Goal: Information Seeking & Learning: Compare options

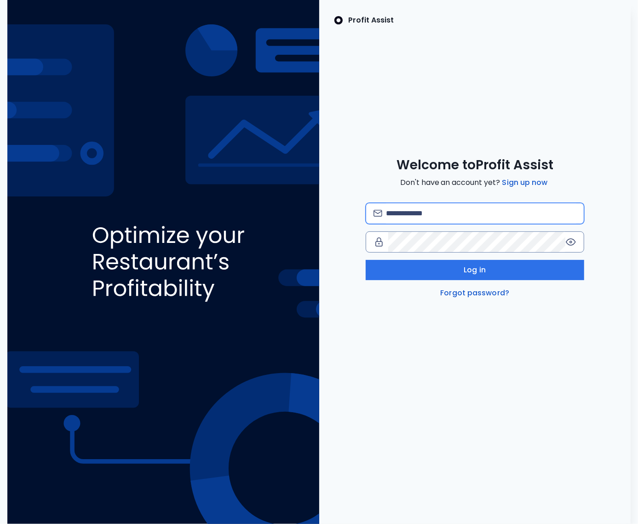
click at [421, 215] on input "email" at bounding box center [481, 213] width 190 height 20
type input "**********"
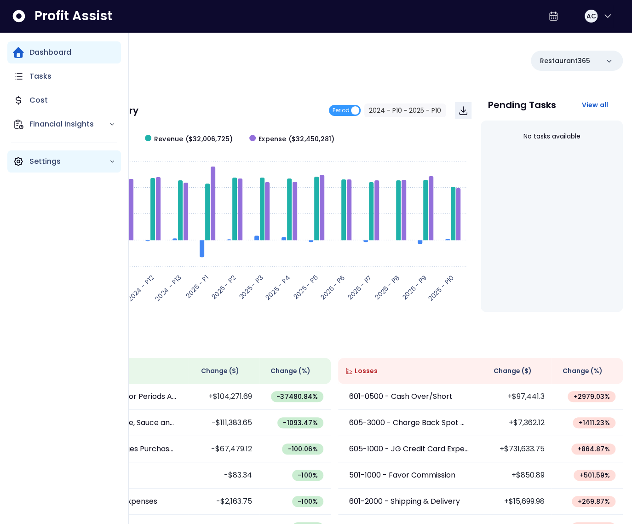
click at [19, 160] on icon "Main navigation" at bounding box center [18, 161] width 11 height 11
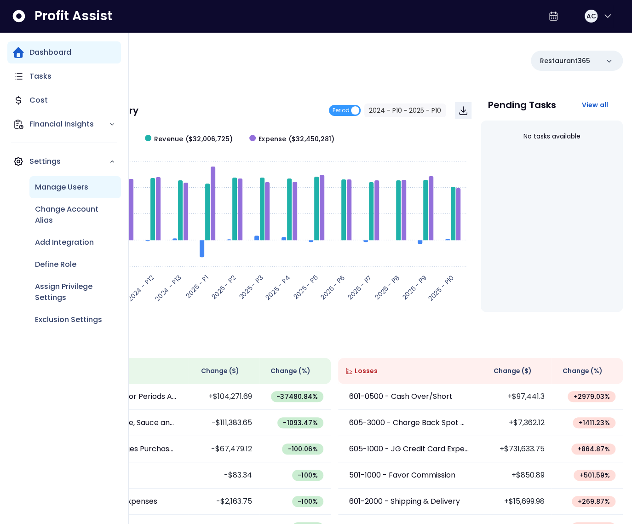
click at [65, 193] on div "Manage Users" at bounding box center [74, 187] width 91 height 22
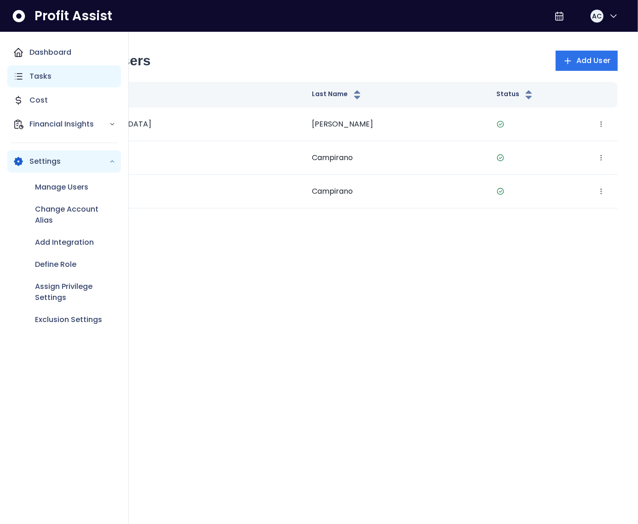
click at [23, 75] on icon "Main navigation" at bounding box center [18, 76] width 11 height 11
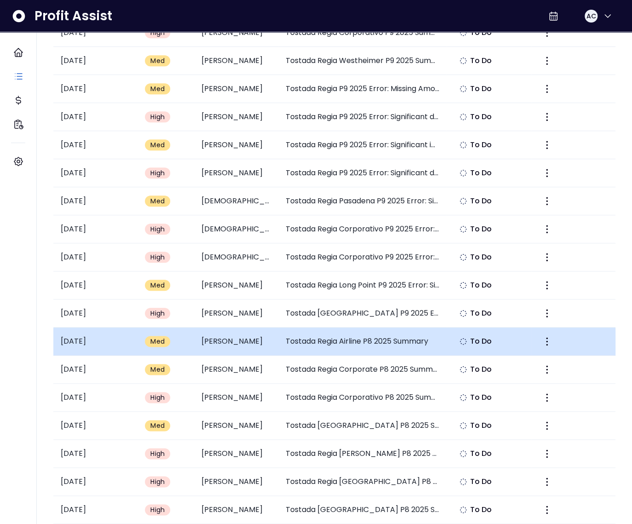
scroll to position [322, 0]
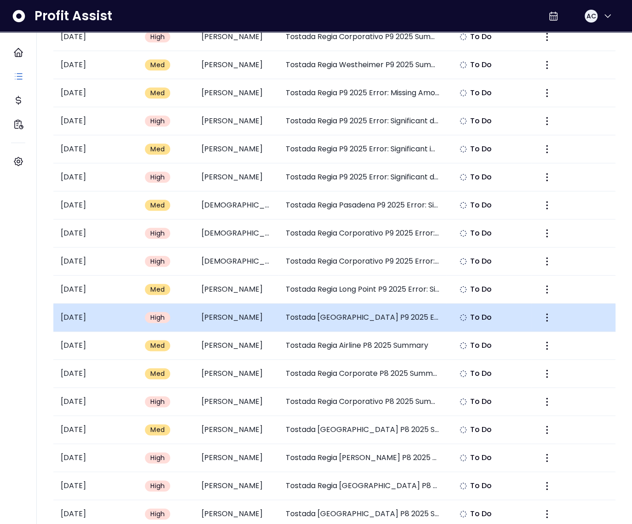
click at [336, 319] on td "Tostada Regia Park Place P9 2025 Error: Unusual Insurance Expense" at bounding box center [362, 317] width 169 height 28
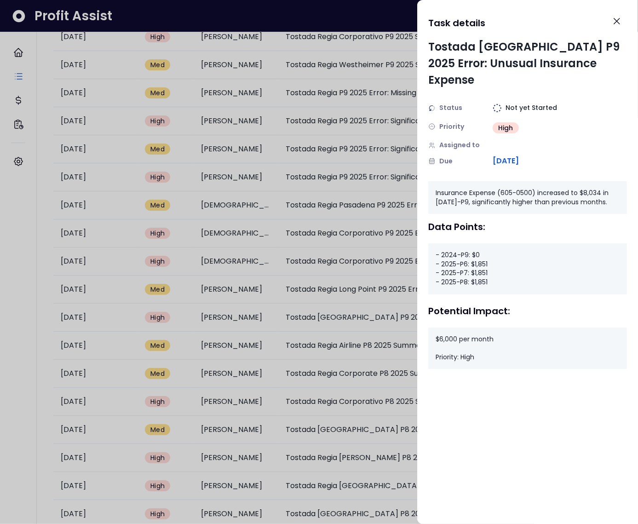
click at [341, 258] on div at bounding box center [319, 262] width 638 height 524
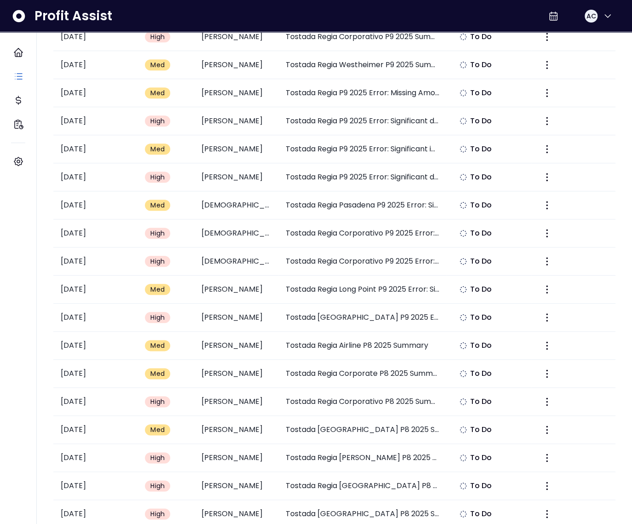
scroll to position [0, 0]
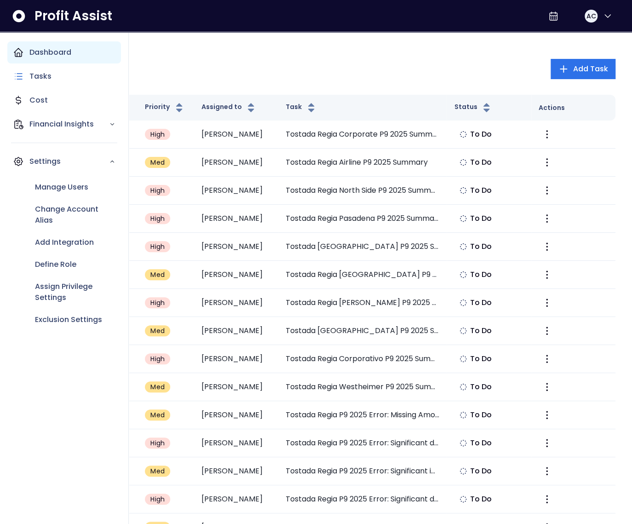
click at [19, 51] on icon "Main navigation" at bounding box center [18, 52] width 11 height 11
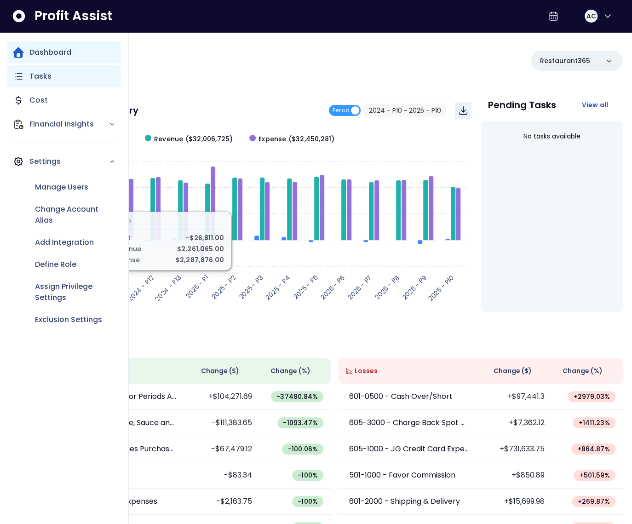
click at [23, 74] on icon "Main navigation" at bounding box center [18, 76] width 11 height 11
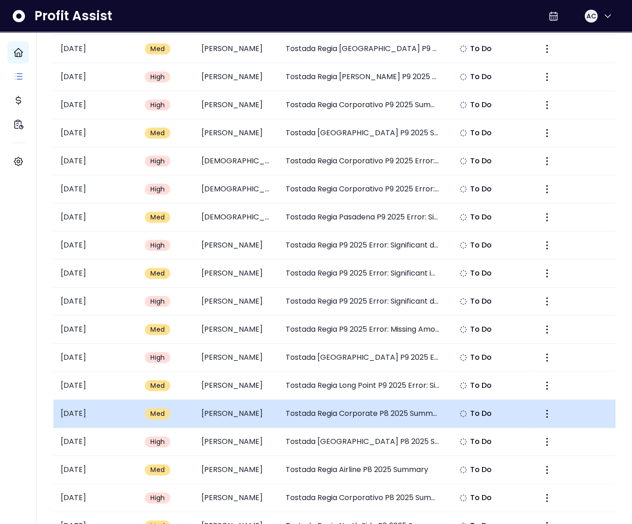
scroll to position [356, 0]
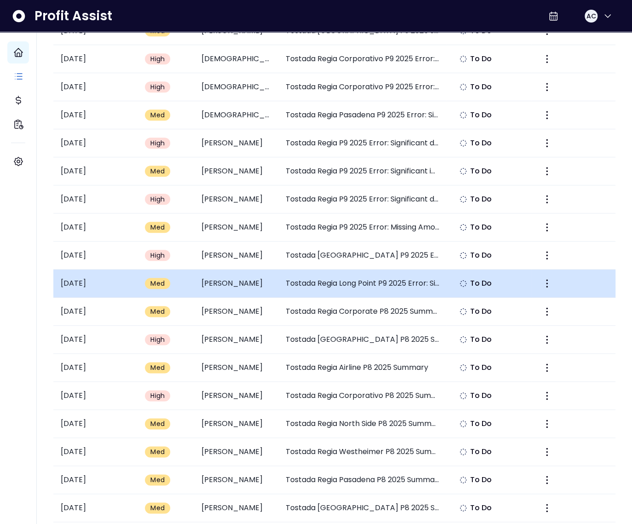
click at [391, 280] on td "Tostada Regia Long Point P9 2025 Error: Significant Increase in Employee Traini…" at bounding box center [362, 283] width 169 height 28
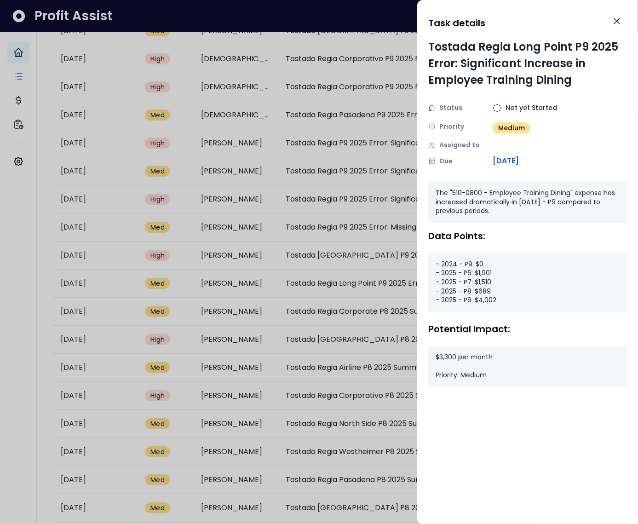
click at [386, 245] on div at bounding box center [319, 262] width 638 height 524
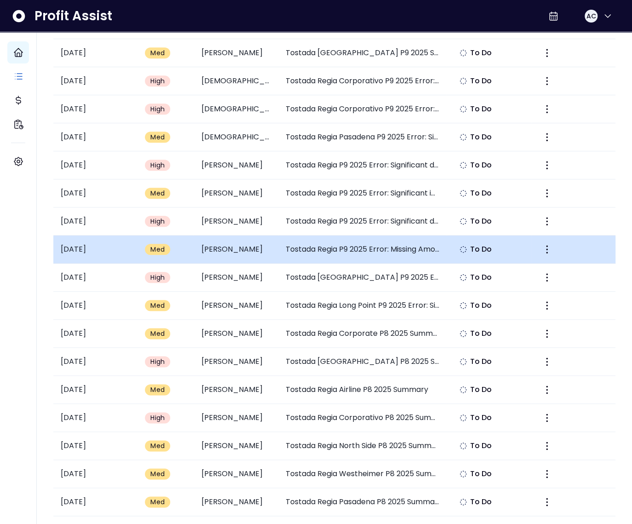
scroll to position [330, 0]
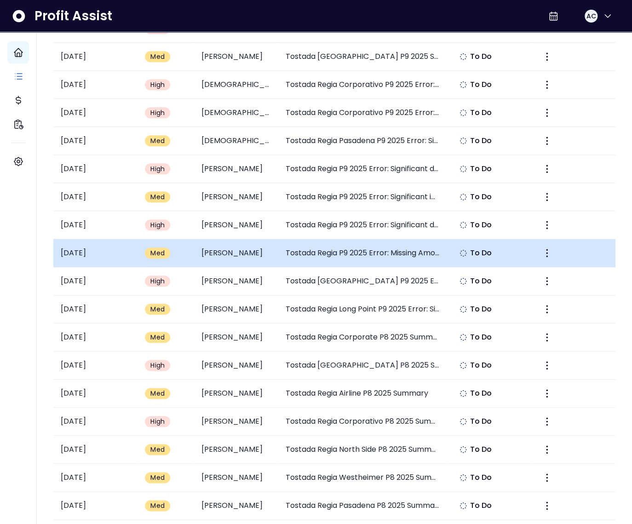
click at [357, 245] on td "Tostada Regia P9 2025 Error: Missing Amortization Expense" at bounding box center [362, 253] width 169 height 28
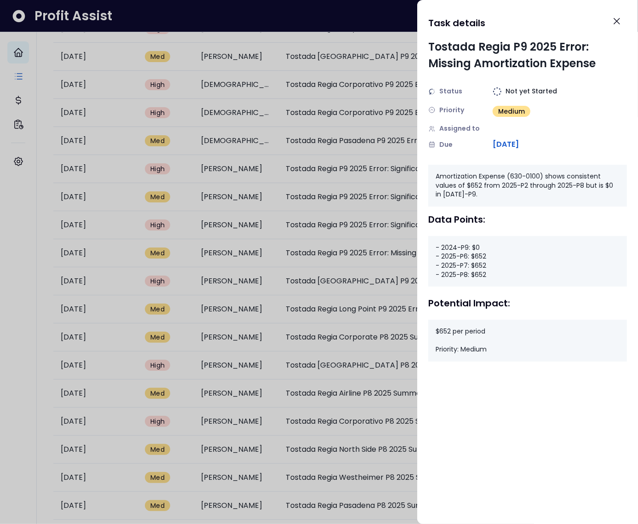
click at [377, 215] on div at bounding box center [319, 262] width 638 height 524
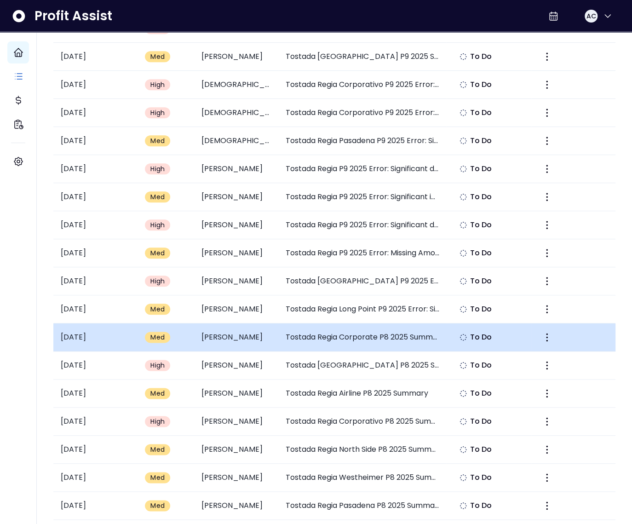
click at [375, 337] on td "Tostada Regia Corporate P8 2025 Summary" at bounding box center [362, 337] width 169 height 28
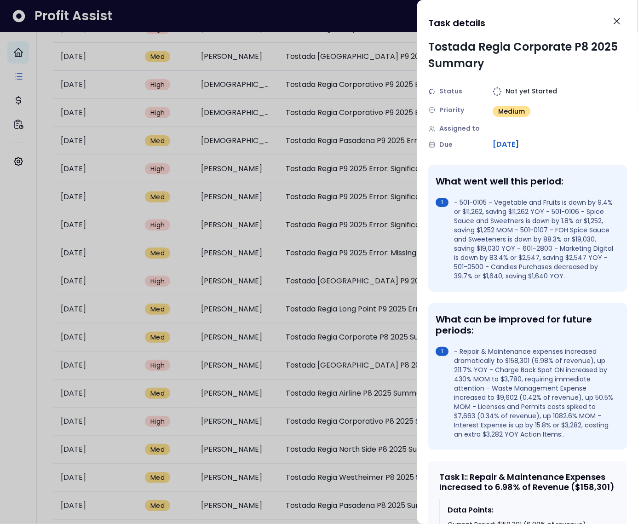
click at [320, 291] on div at bounding box center [319, 262] width 638 height 524
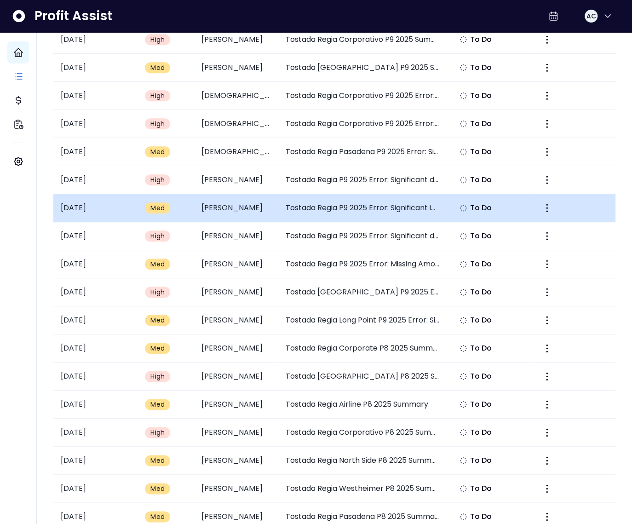
scroll to position [307, 0]
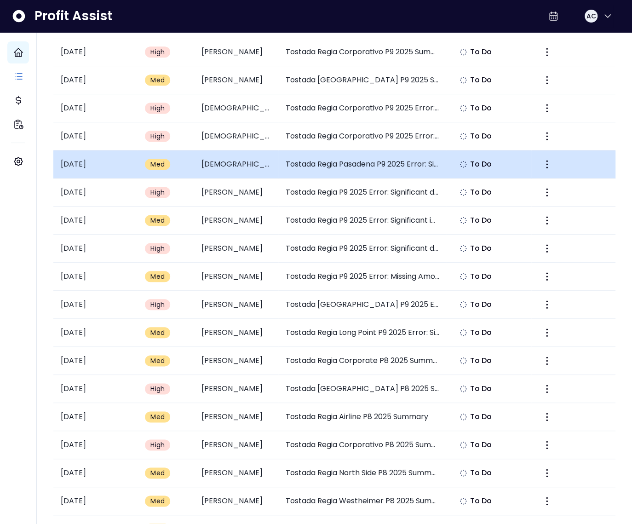
click at [351, 171] on td "Tostada Regia Pasadena P9 2025 Error: Significant Decrease in Employee Training…" at bounding box center [362, 164] width 169 height 28
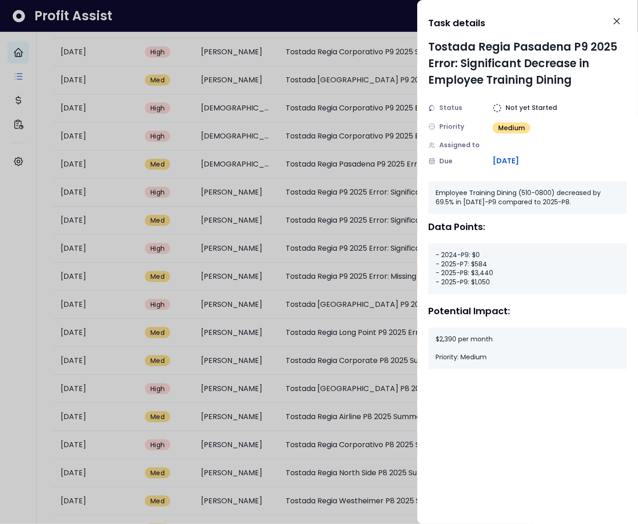
click at [355, 184] on div at bounding box center [319, 262] width 638 height 524
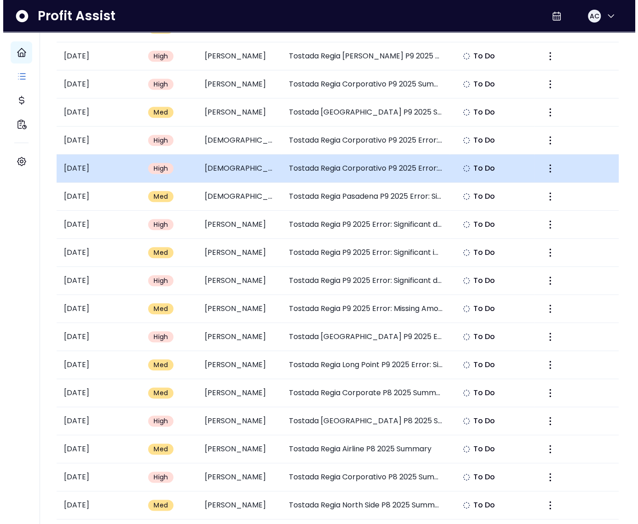
scroll to position [235, 0]
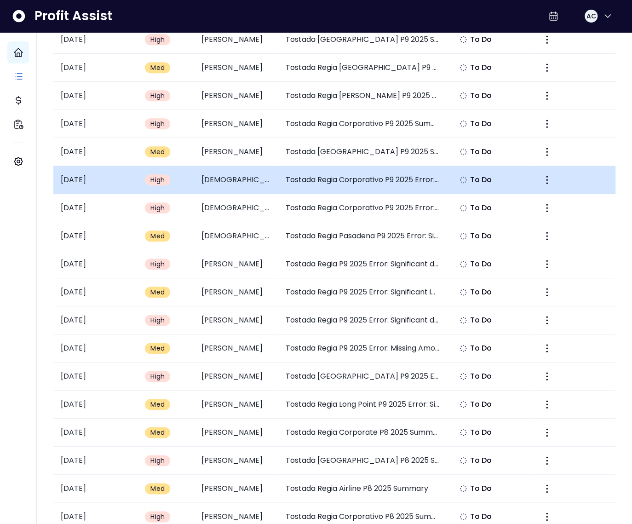
click at [351, 178] on td "Tostada Regia Corporativo P9 2025 Error: Missing Repair & Maintenance Expense" at bounding box center [362, 180] width 169 height 28
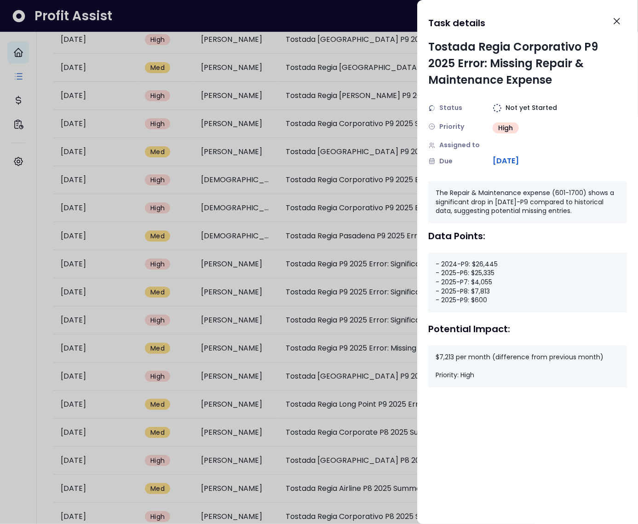
click at [337, 178] on div at bounding box center [319, 262] width 638 height 524
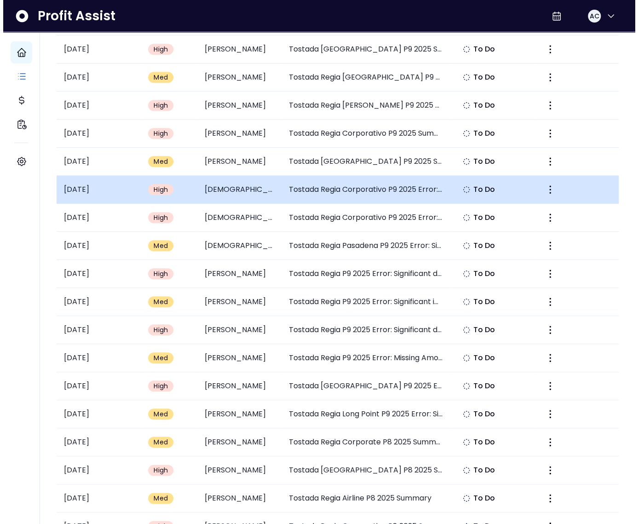
scroll to position [221, 0]
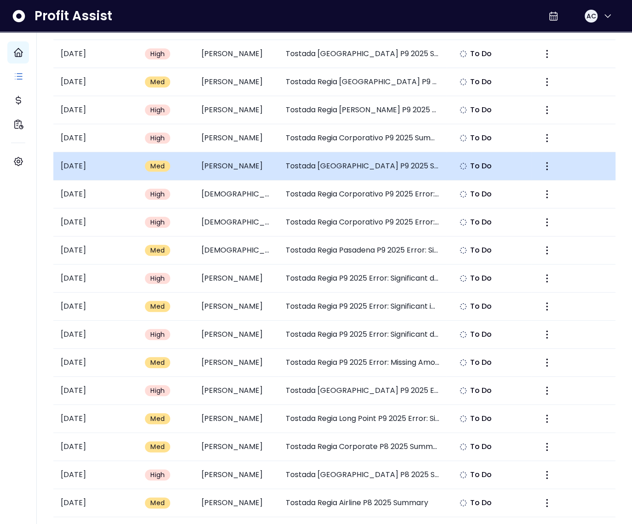
click at [376, 163] on td "Tostada Regia East Freeway P9 2025 Summary" at bounding box center [362, 166] width 169 height 28
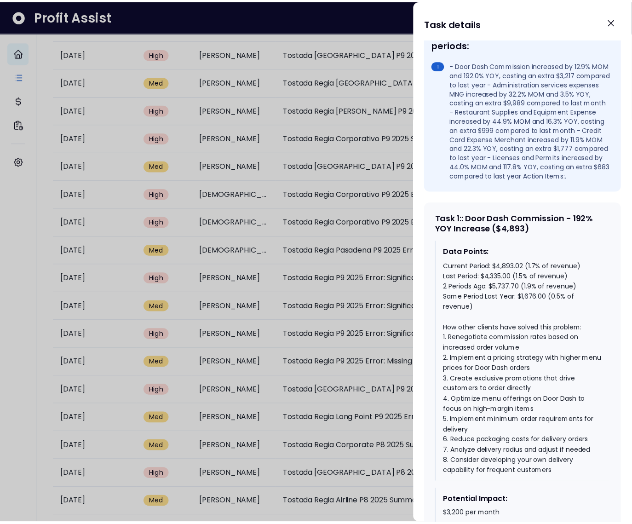
scroll to position [418, 0]
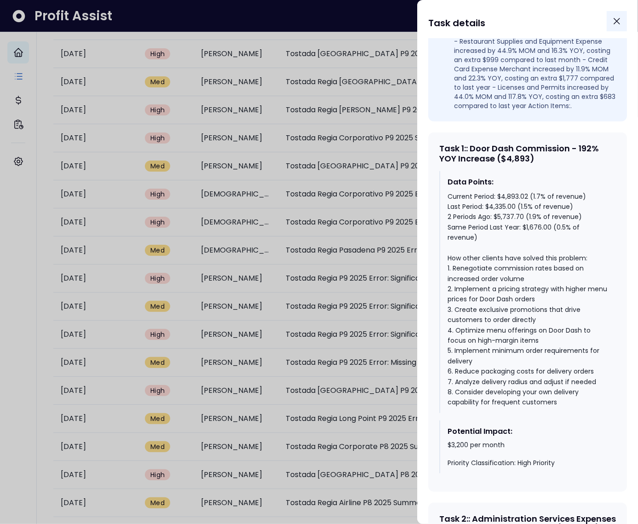
click at [615, 24] on icon "Close" at bounding box center [616, 21] width 11 height 11
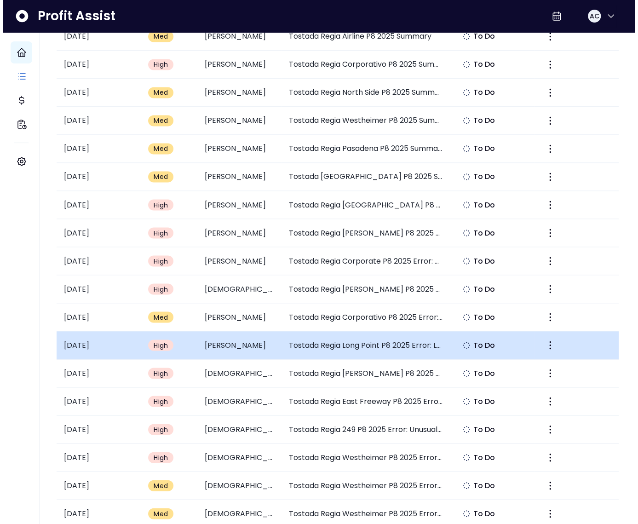
scroll to position [638, 0]
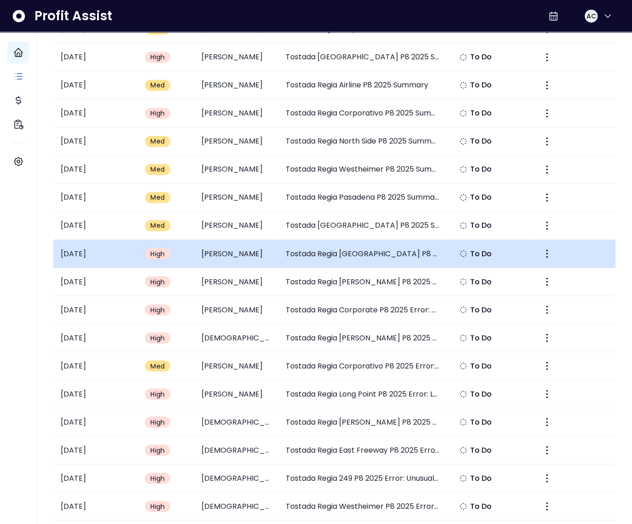
click at [352, 253] on td "Tostada Regia Long Point P8 2025 Summary" at bounding box center [362, 254] width 169 height 28
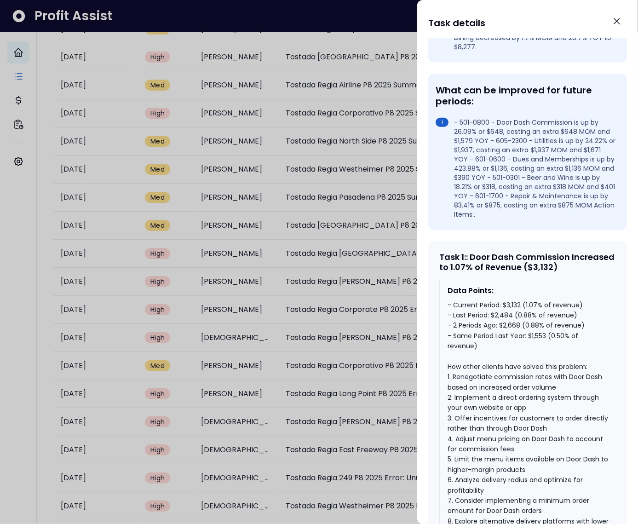
scroll to position [296, 0]
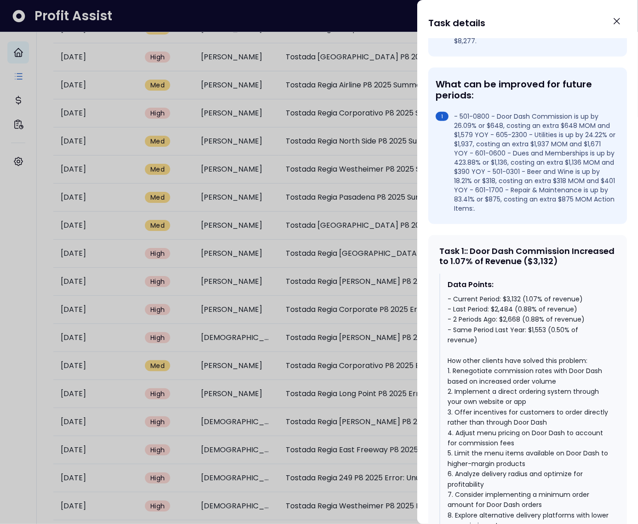
click at [361, 234] on div at bounding box center [319, 262] width 638 height 524
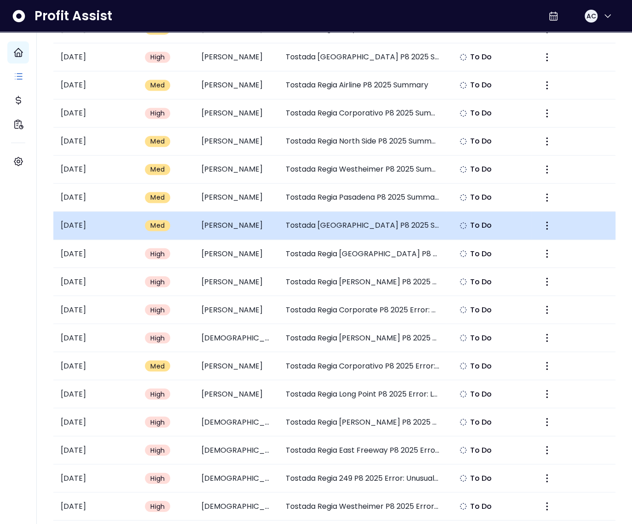
click at [367, 212] on td "Tostada Regia East Freeway P8 2025 Summary" at bounding box center [362, 226] width 169 height 28
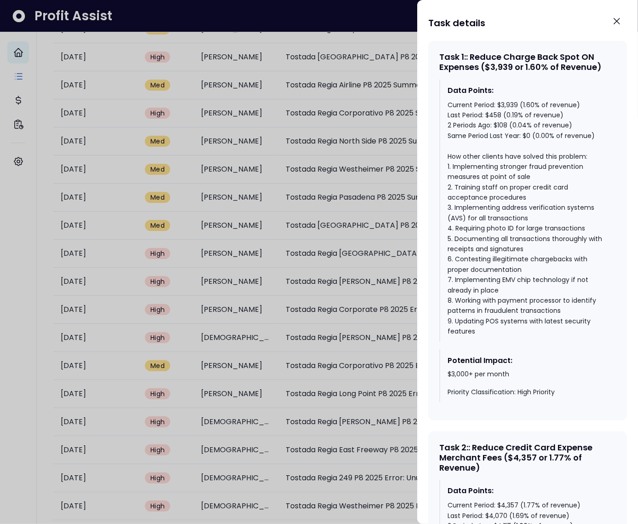
scroll to position [510, 0]
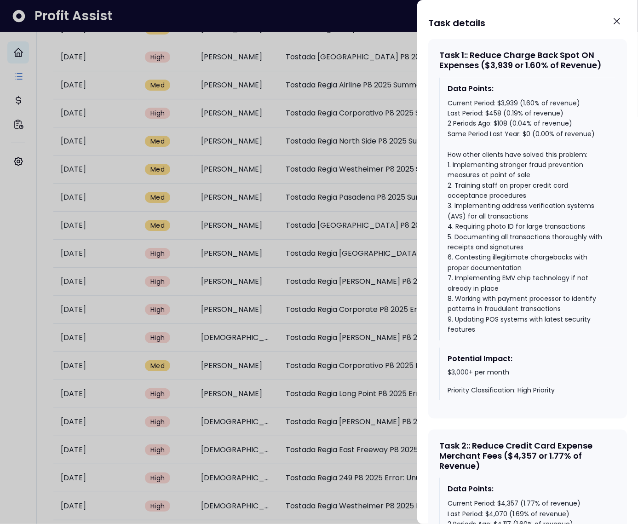
click at [379, 360] on div at bounding box center [319, 262] width 638 height 524
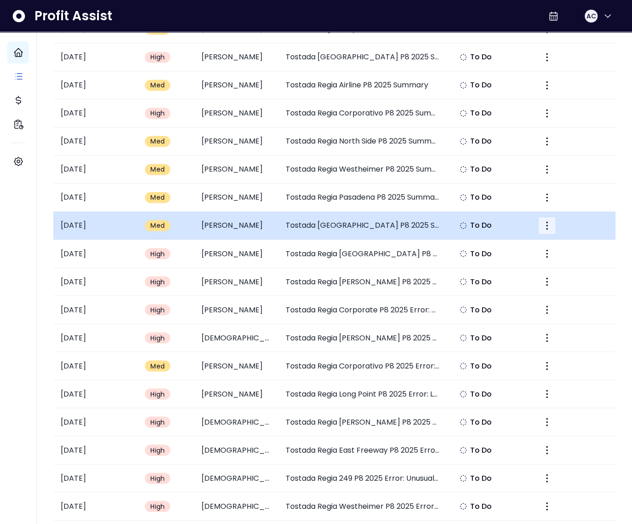
click at [544, 223] on icon "More" at bounding box center [546, 225] width 11 height 11
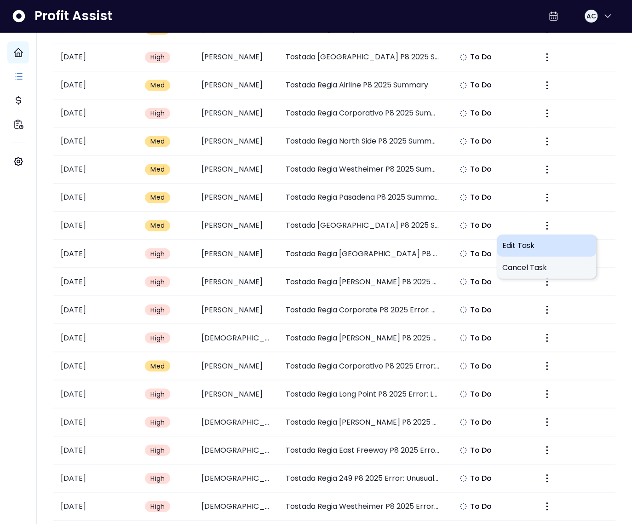
click at [532, 238] on div "Edit Task" at bounding box center [546, 245] width 99 height 22
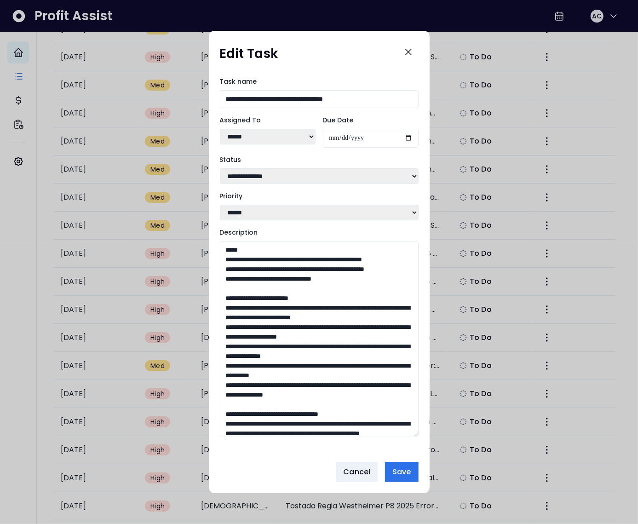
drag, startPoint x: 417, startPoint y: 361, endPoint x: 425, endPoint y: 520, distance: 158.8
click at [427, 523] on div "**********" at bounding box center [319, 262] width 638 height 524
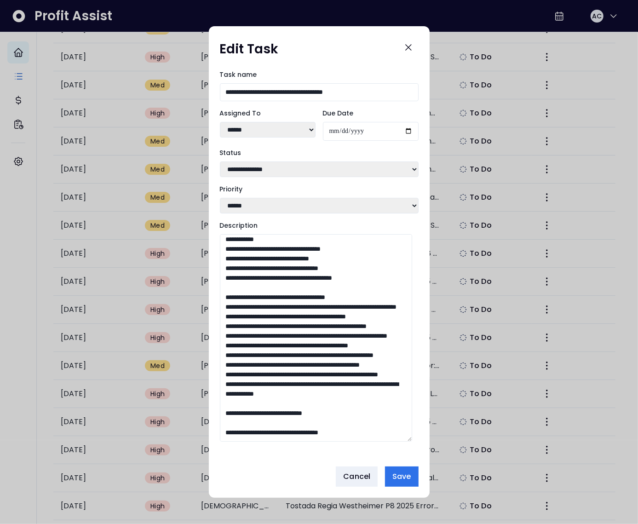
scroll to position [814, 0]
drag, startPoint x: 225, startPoint y: 353, endPoint x: 358, endPoint y: 363, distance: 133.3
click at [358, 363] on textarea "Description" at bounding box center [316, 337] width 192 height 207
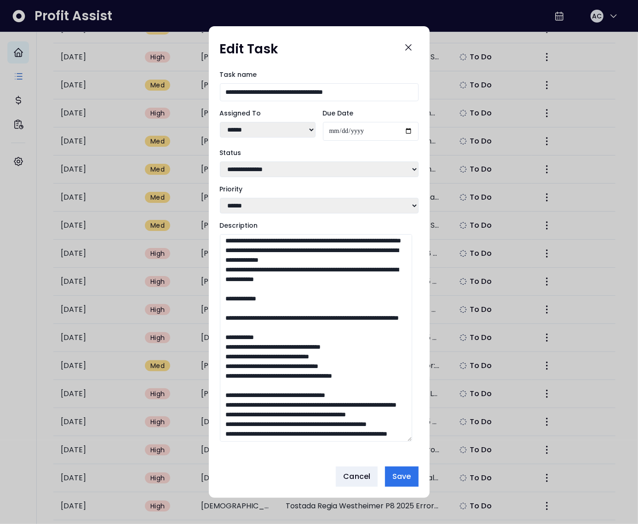
scroll to position [205, 0]
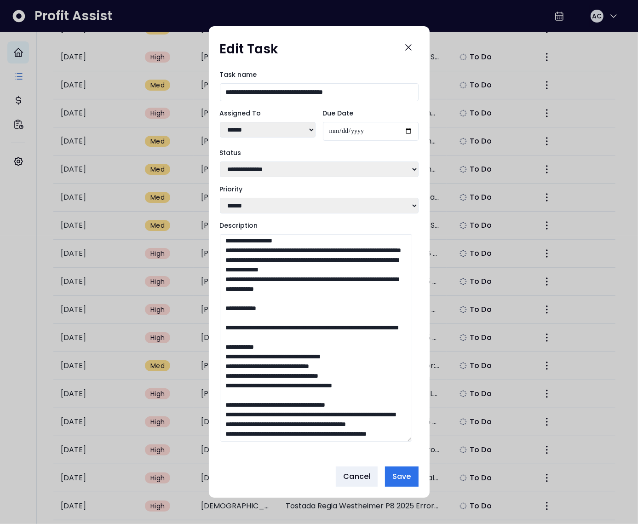
click at [243, 376] on textarea "Description" at bounding box center [316, 337] width 192 height 207
type textarea "**********"
click at [402, 478] on span "Save" at bounding box center [401, 476] width 18 height 11
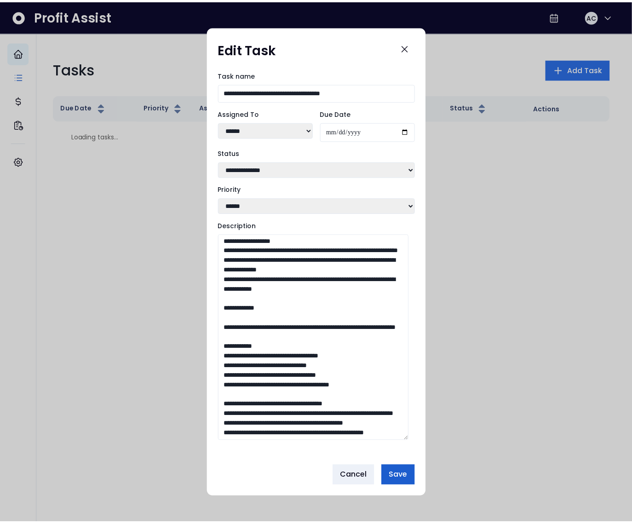
scroll to position [0, 0]
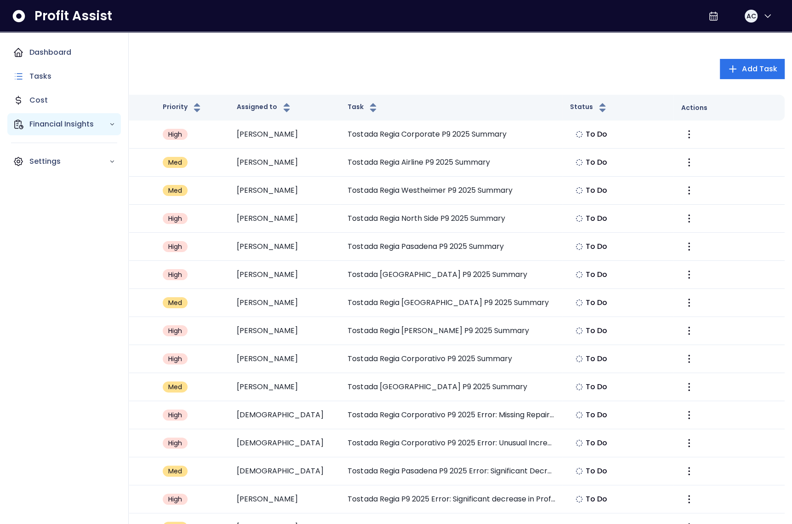
click at [25, 124] on div "Financial Insights" at bounding box center [64, 124] width 114 height 22
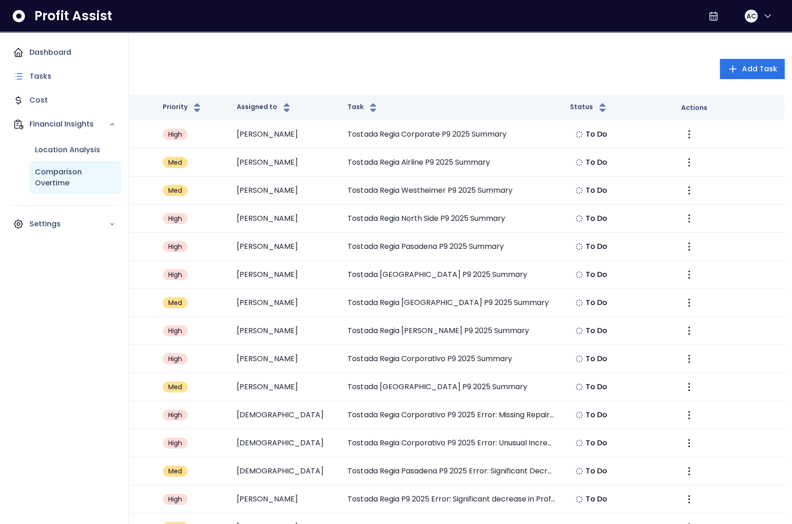
click at [67, 175] on p "Comparison Overtime" at bounding box center [75, 177] width 80 height 22
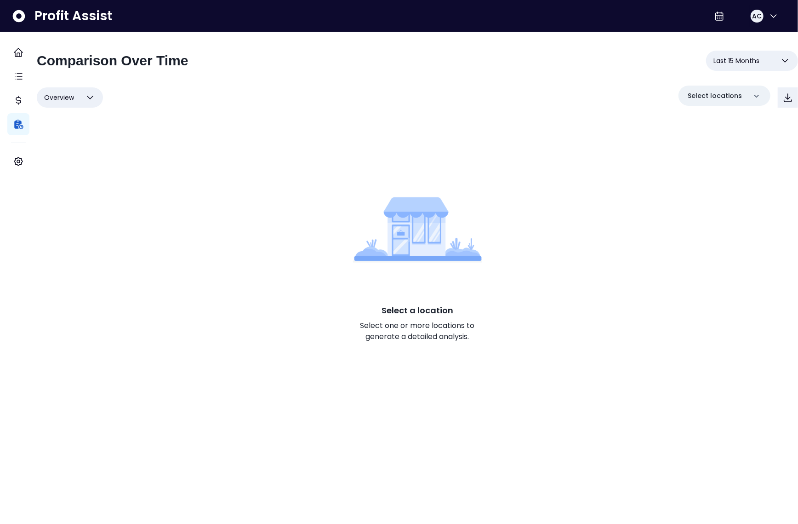
click at [727, 63] on span "Last 15 Months" at bounding box center [737, 60] width 46 height 11
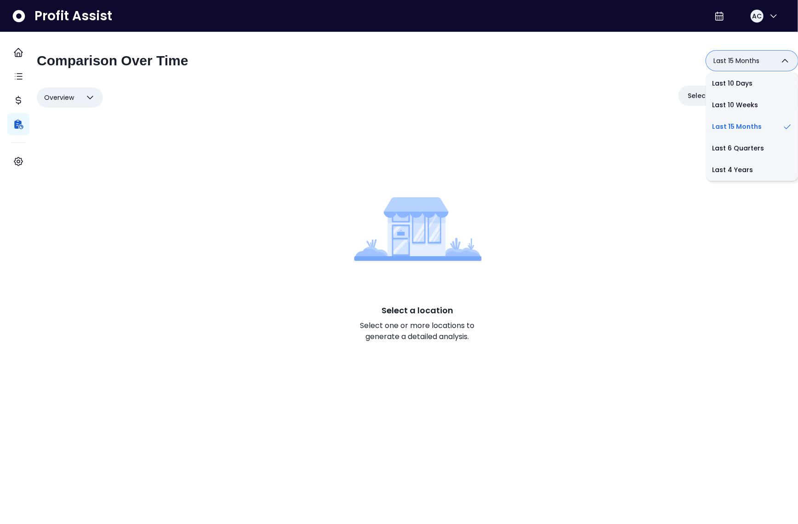
click at [643, 126] on div "Select a location Select one or more locations to generate a detailed analysis." at bounding box center [417, 264] width 761 height 294
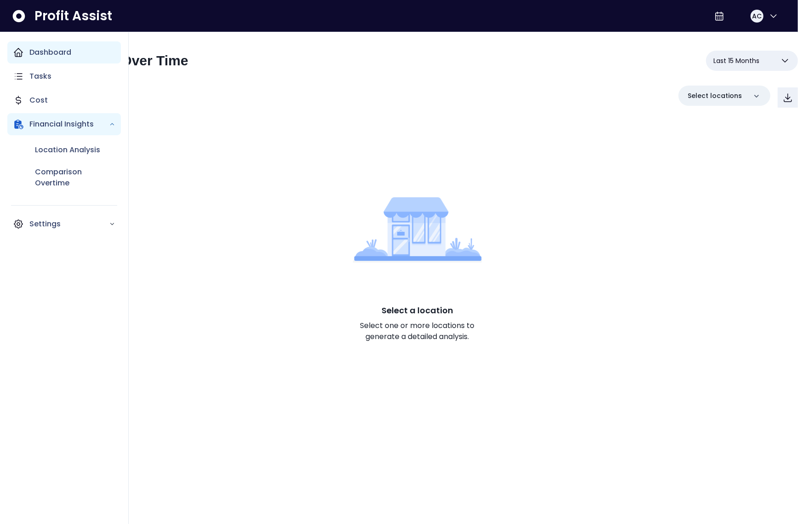
click at [31, 56] on p "Dashboard" at bounding box center [50, 52] width 42 height 11
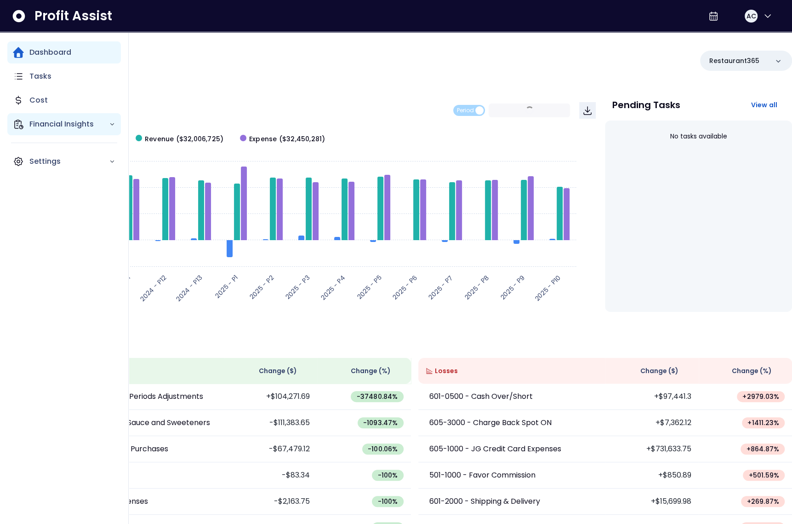
click at [33, 118] on div "Financial Insights" at bounding box center [64, 124] width 114 height 22
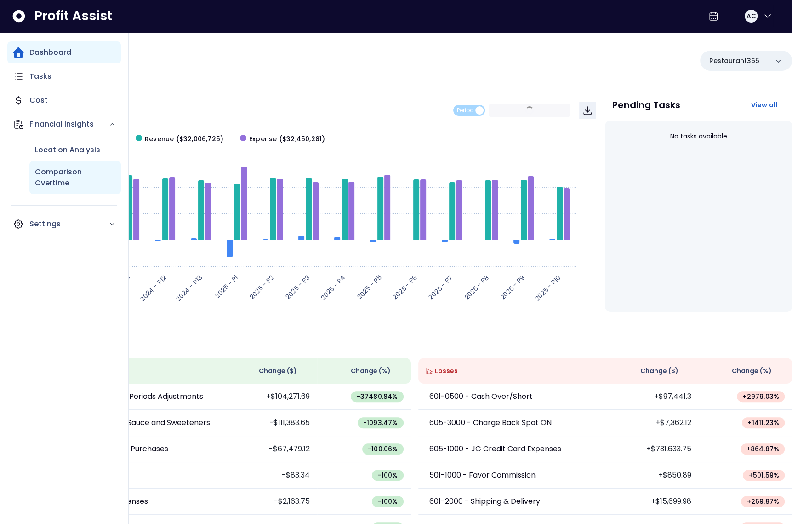
click at [62, 167] on p "Comparison Overtime" at bounding box center [75, 177] width 80 height 22
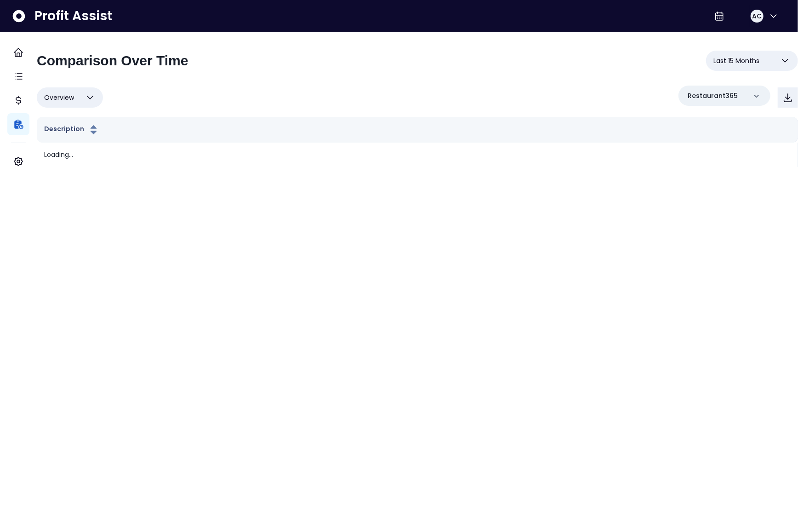
click at [732, 63] on span "Last 15 Months" at bounding box center [737, 60] width 46 height 11
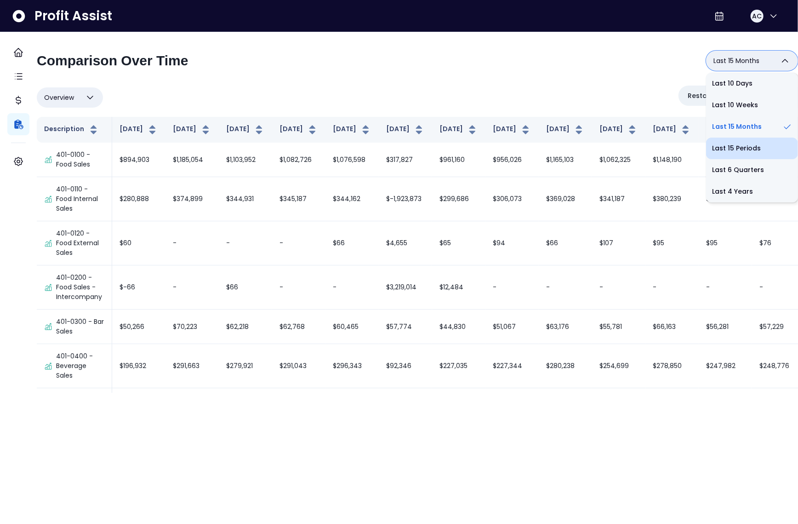
click at [735, 146] on li "Last 15 Periods" at bounding box center [752, 148] width 92 height 22
type input "**********"
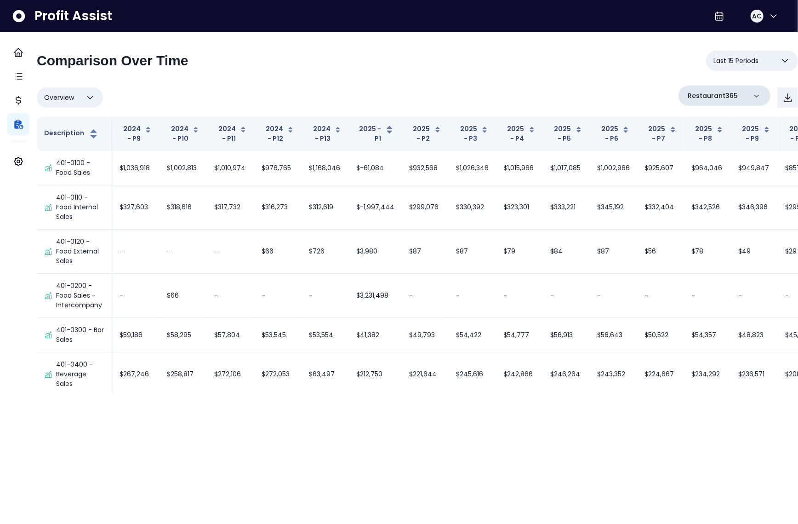
click at [718, 101] on div "Restaurant365" at bounding box center [725, 96] width 92 height 20
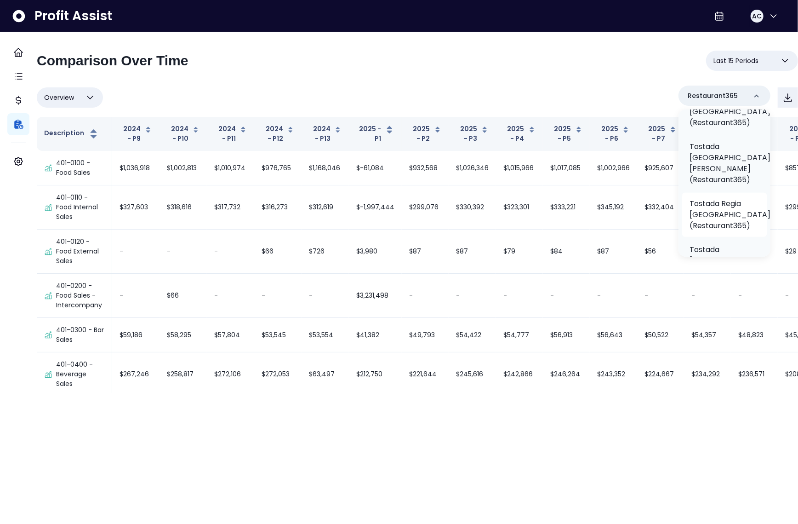
scroll to position [328, 0]
click at [724, 194] on p "Tostada Regia [GEOGRAPHIC_DATA](Restaurant365)" at bounding box center [730, 210] width 81 height 33
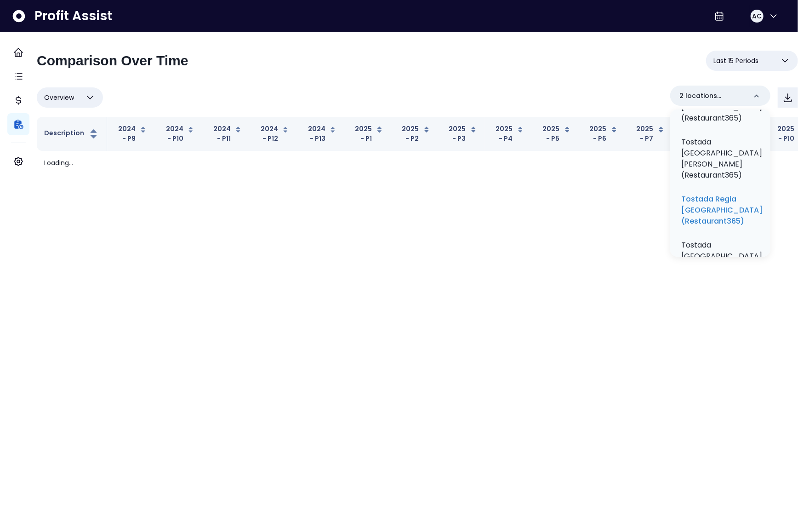
scroll to position [0, 0]
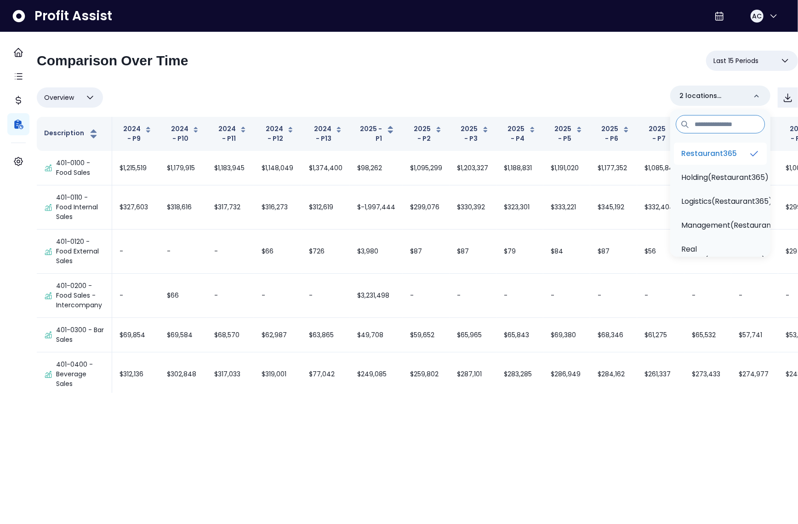
click at [714, 155] on p "Restaurant365" at bounding box center [709, 153] width 56 height 11
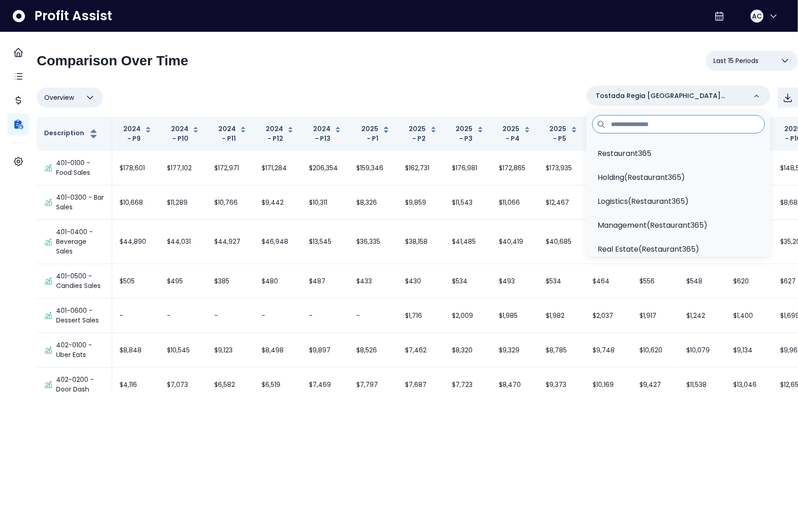
click at [524, 66] on div "**********" at bounding box center [417, 65] width 761 height 28
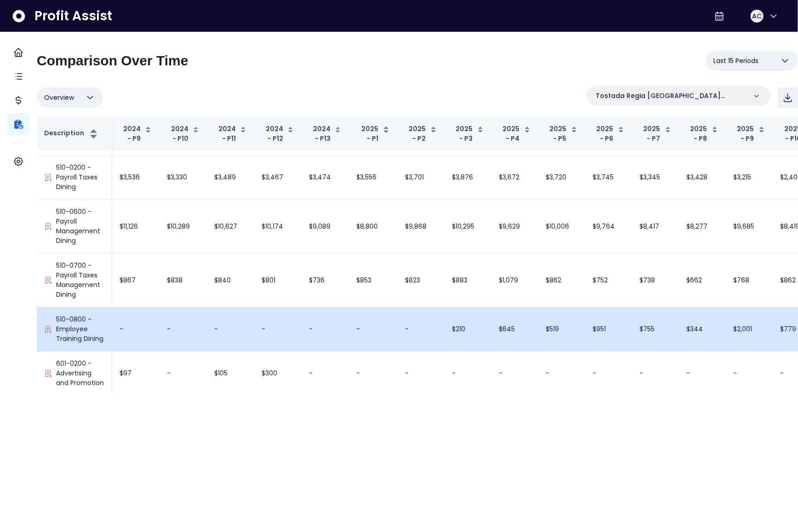
scroll to position [2137, 0]
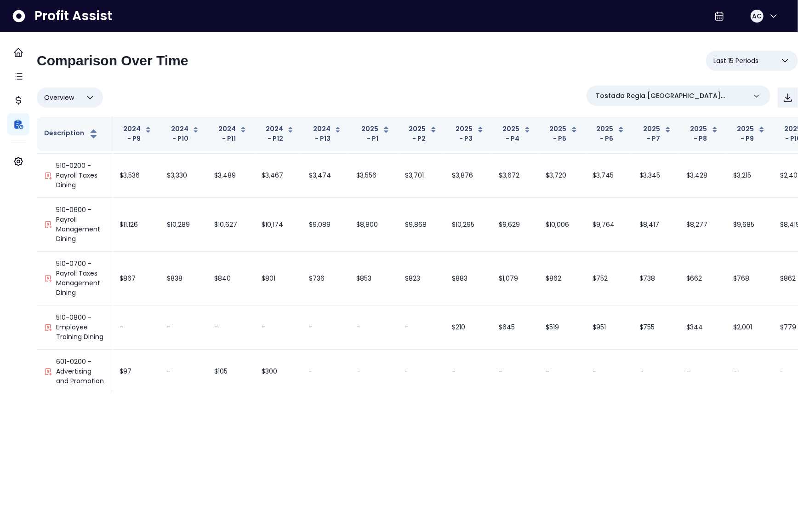
drag, startPoint x: 673, startPoint y: 394, endPoint x: 710, endPoint y: 392, distance: 37.7
click at [711, 392] on div "**********" at bounding box center [417, 212] width 761 height 360
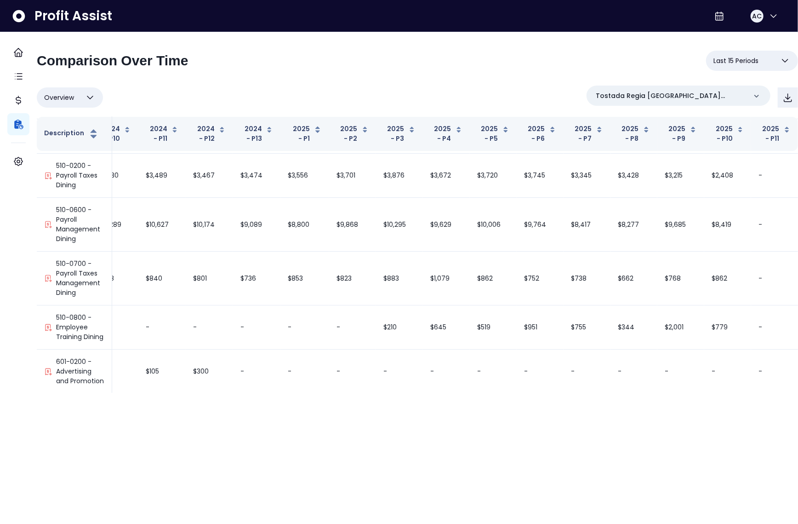
scroll to position [1849, 69]
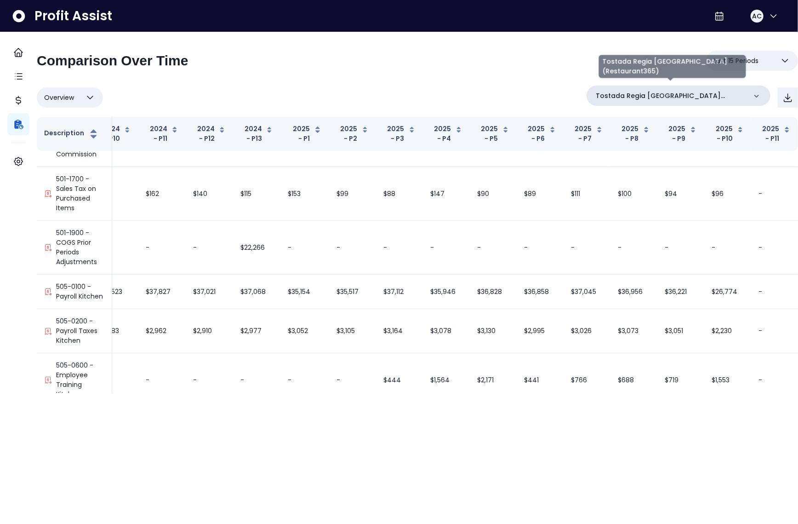
click at [662, 94] on p "Tostada Regia [GEOGRAPHIC_DATA](Restaurant365)" at bounding box center [671, 96] width 151 height 10
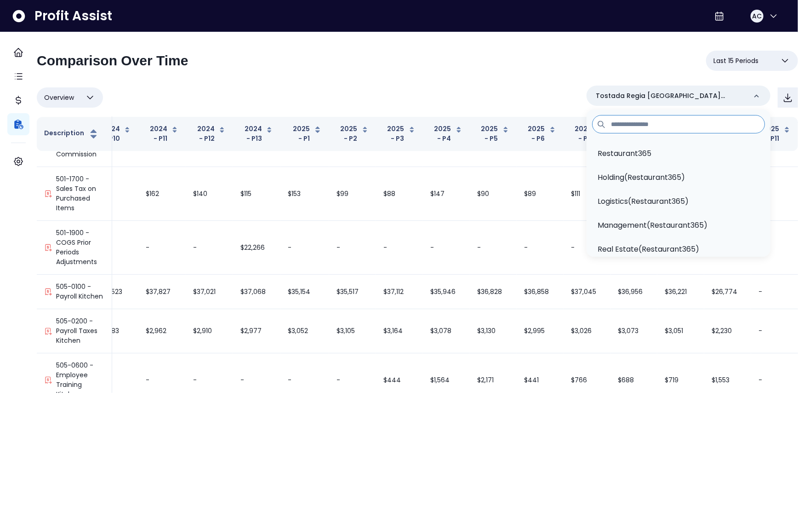
click at [675, 127] on input at bounding box center [678, 124] width 173 height 18
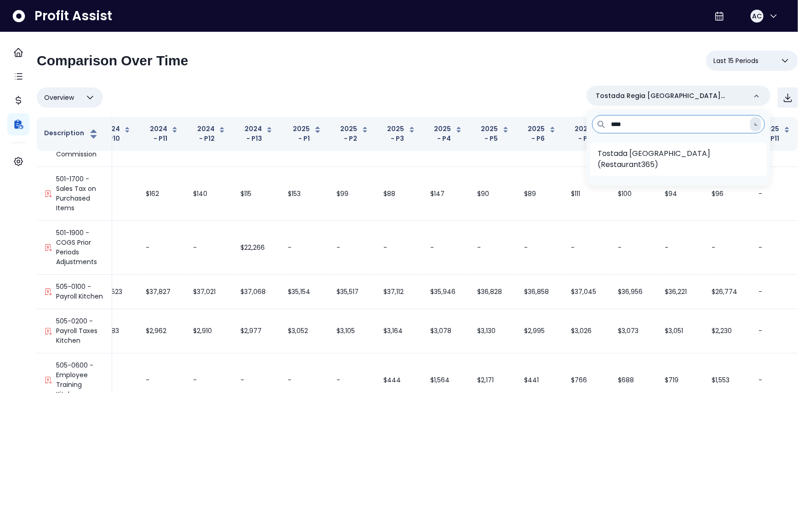
type input "****"
click at [671, 169] on p "Tostada [GEOGRAPHIC_DATA](Restaurant365)" at bounding box center [679, 159] width 162 height 22
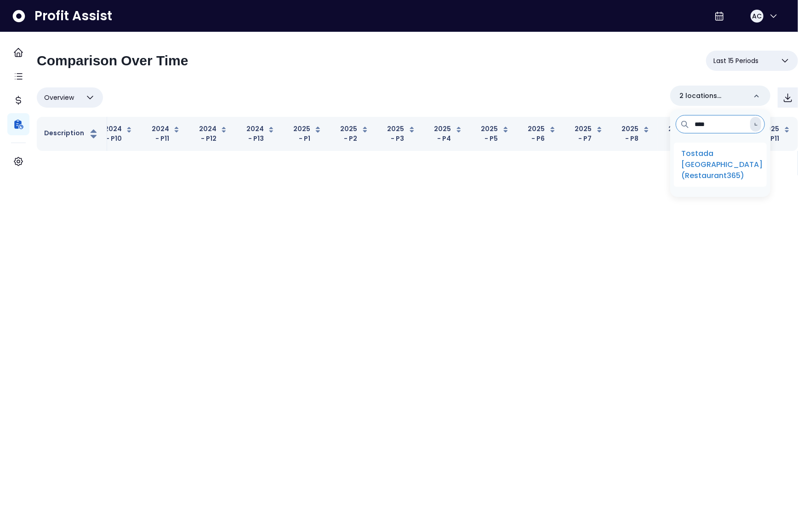
scroll to position [0, 54]
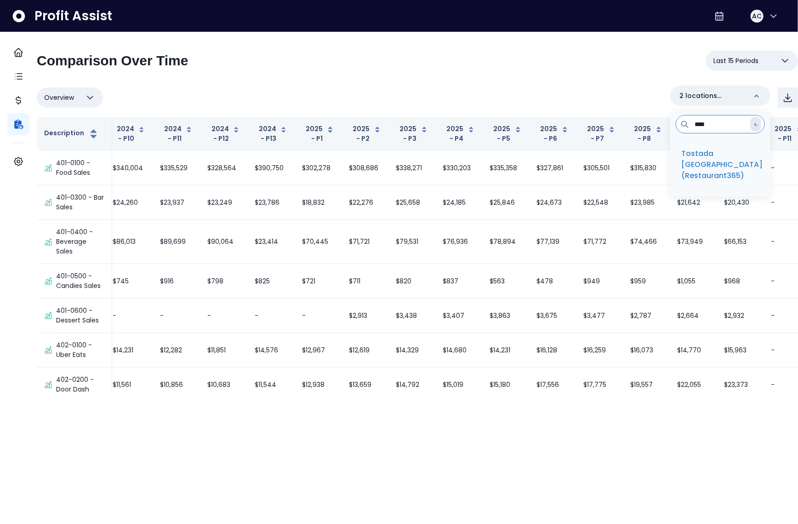
click at [717, 123] on input "****" at bounding box center [720, 124] width 89 height 18
click at [717, 122] on input "****" at bounding box center [720, 124] width 89 height 18
click at [716, 123] on input "****" at bounding box center [720, 124] width 89 height 18
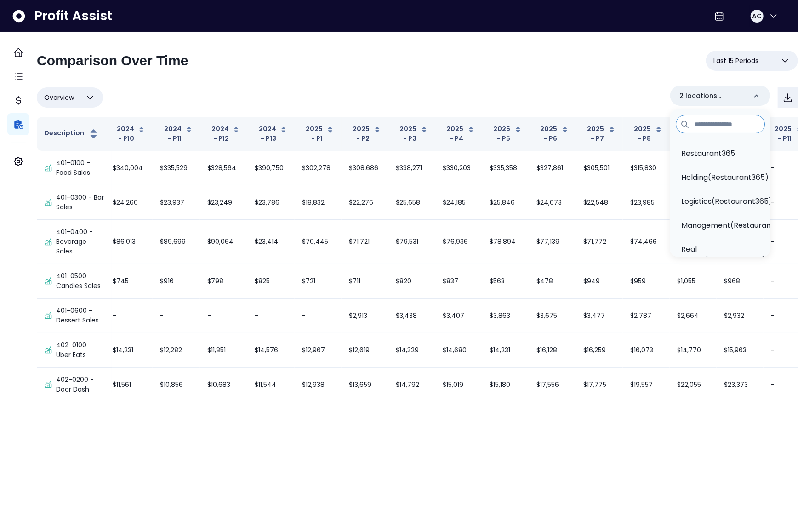
click at [566, 88] on div "Overview Overview % of cost % of sales % of budget ******** 2 locations selecte…" at bounding box center [417, 98] width 761 height 24
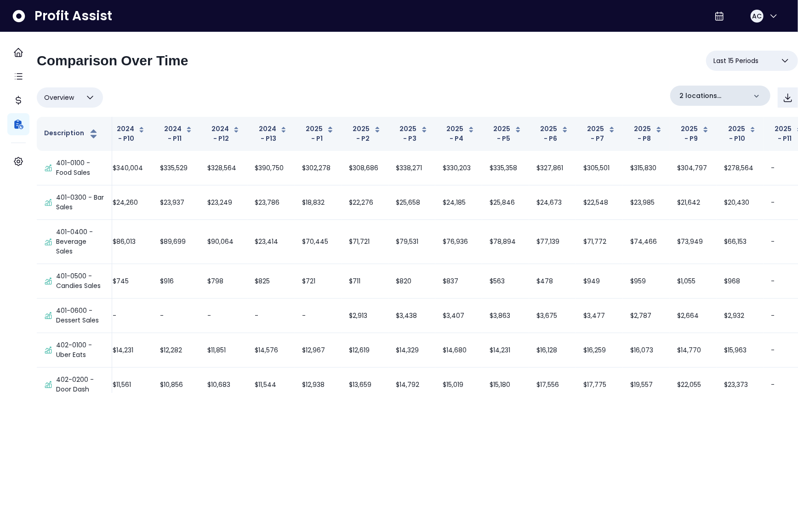
click at [695, 102] on div "2 locations selected" at bounding box center [720, 96] width 100 height 20
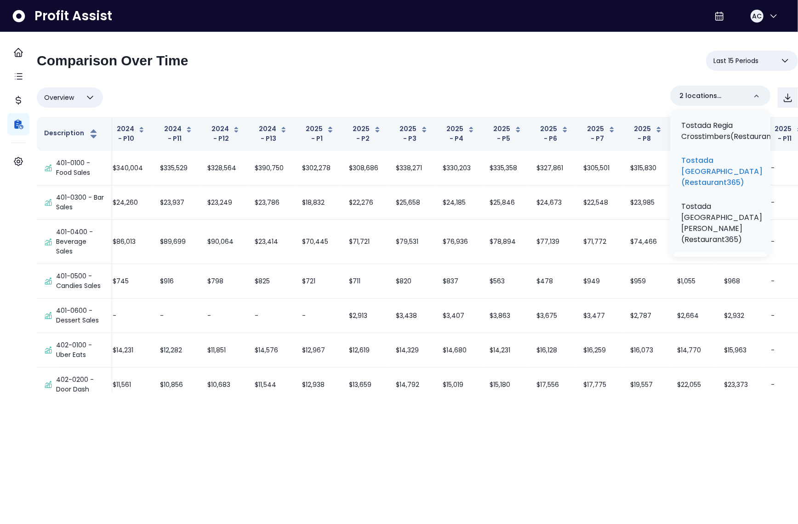
click at [721, 258] on p "Tostada Regia [GEOGRAPHIC_DATA](Restaurant365)" at bounding box center [721, 274] width 81 height 33
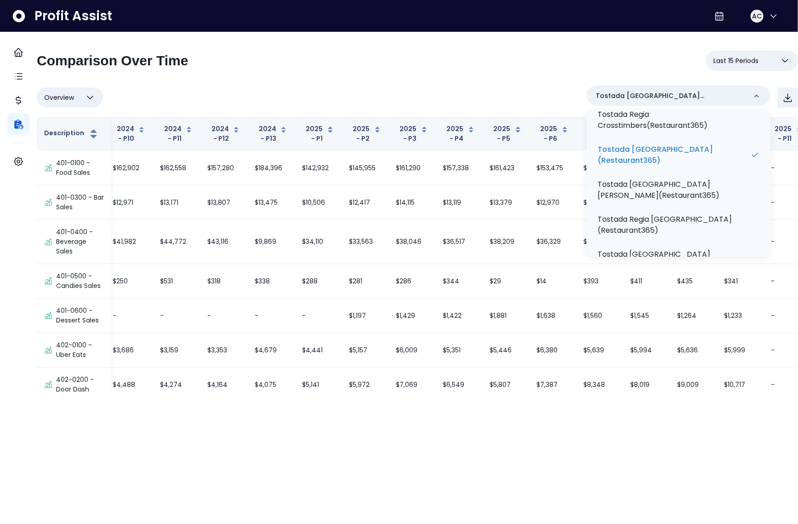
click at [547, 93] on div "Overview Overview % of cost % of sales % of budget ******** Tostada [GEOGRAPHIC…" at bounding box center [417, 98] width 761 height 24
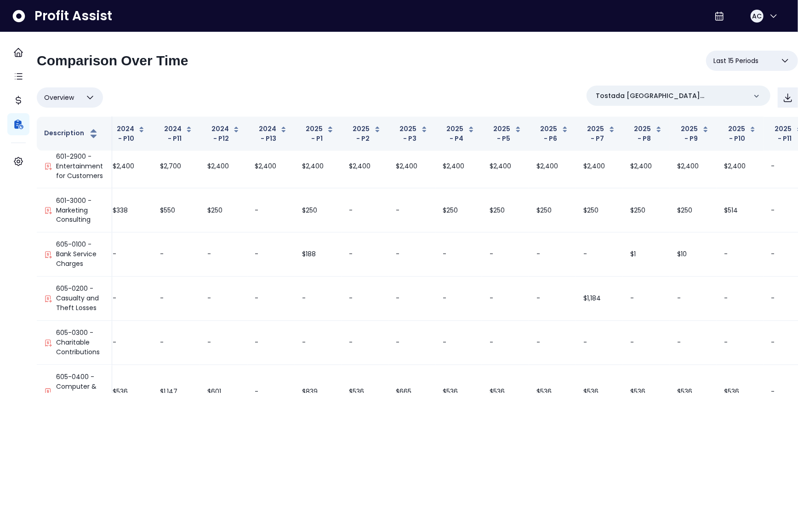
scroll to position [4253, 54]
